Goal: Information Seeking & Learning: Learn about a topic

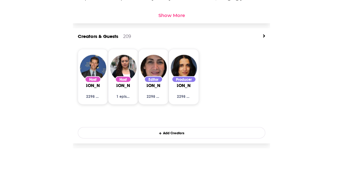
scroll to position [278, 0]
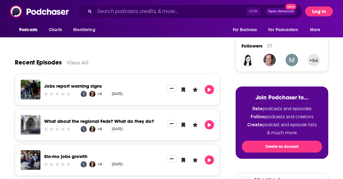
click at [197, 16] on button "Log In" at bounding box center [319, 11] width 28 height 10
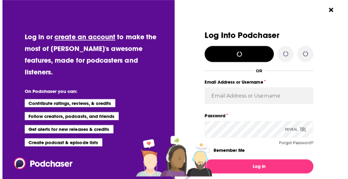
scroll to position [0, 0]
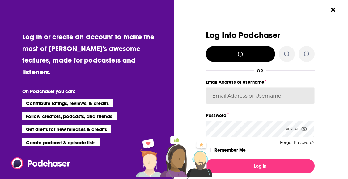
type input "natalie.short@edelman.com"
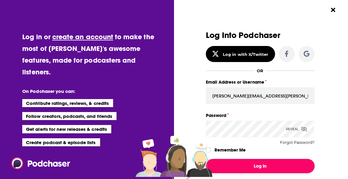
click at [197, 165] on button "Log In" at bounding box center [260, 166] width 109 height 14
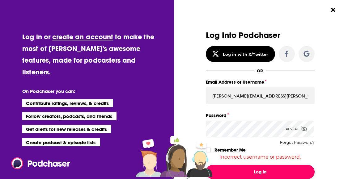
click at [197, 171] on button "Log In" at bounding box center [260, 172] width 109 height 14
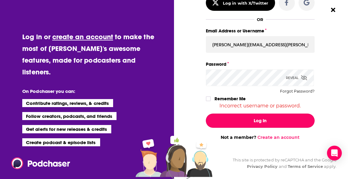
scroll to position [54, 0]
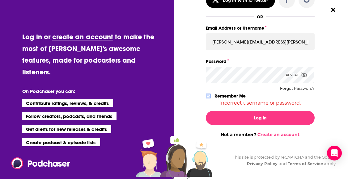
click at [197, 96] on icon "Dialog" at bounding box center [208, 95] width 4 height 3
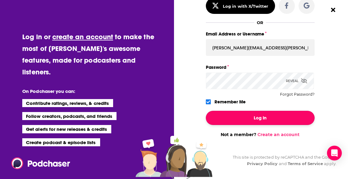
click at [197, 113] on button "Log In" at bounding box center [260, 118] width 109 height 14
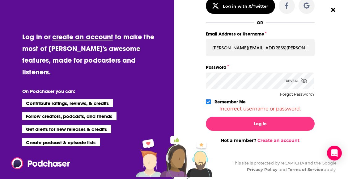
click at [197, 80] on icon "Dialog" at bounding box center [304, 80] width 6 height 5
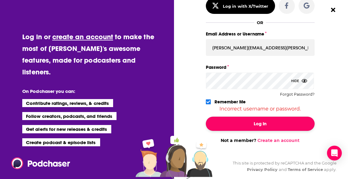
click at [197, 122] on button "Log In" at bounding box center [260, 124] width 109 height 14
click at [197, 122] on button "Dialog" at bounding box center [260, 124] width 109 height 14
click at [197, 122] on button "Log In" at bounding box center [260, 124] width 109 height 14
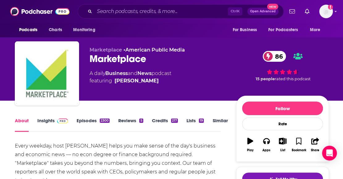
click at [44, 119] on link "Insights" at bounding box center [52, 125] width 31 height 14
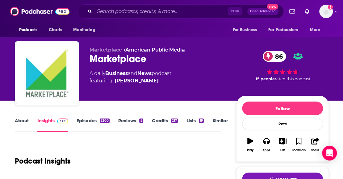
click at [95, 122] on link "Episodes 2300" at bounding box center [93, 125] width 33 height 14
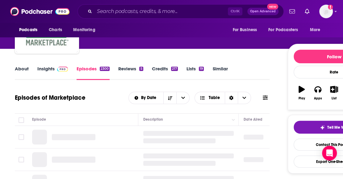
scroll to position [62, 0]
